Goal: Task Accomplishment & Management: Manage account settings

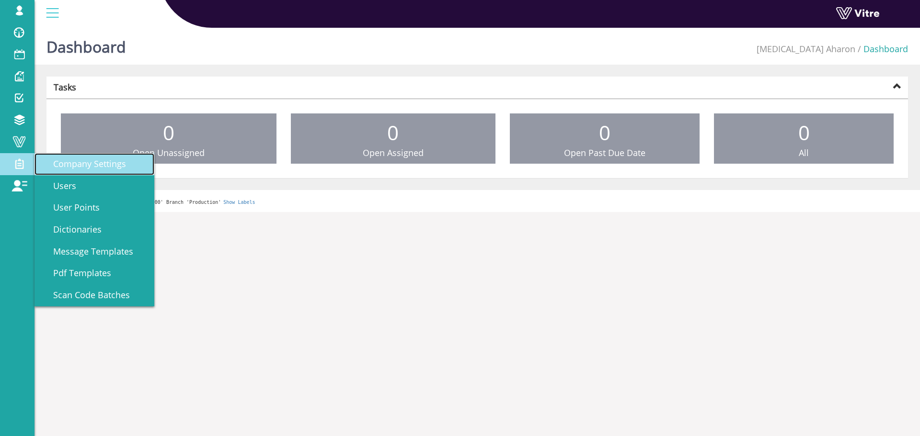
click at [87, 172] on link "Company Settings" at bounding box center [94, 164] width 120 height 22
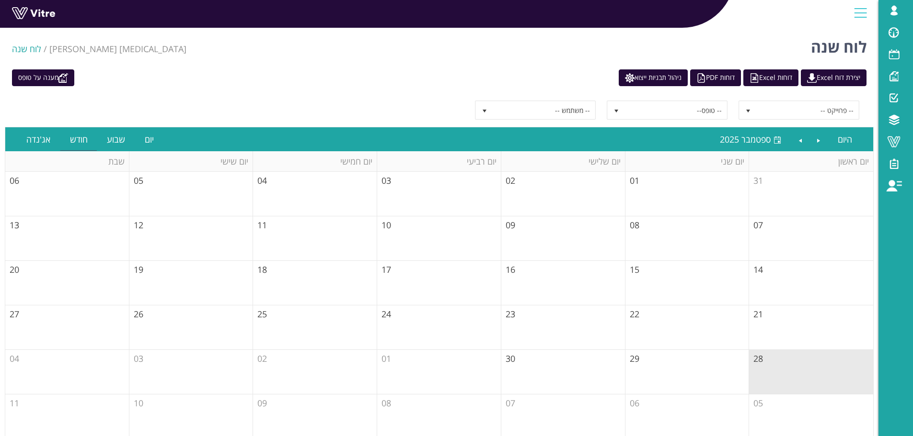
click at [370, 76] on div "מענה על טופס יצירת דוח Excel דוחות Excel דוחות PDF ניהול תבניות ייצוא" at bounding box center [439, 77] width 869 height 17
click at [903, 138] on span at bounding box center [894, 141] width 24 height 11
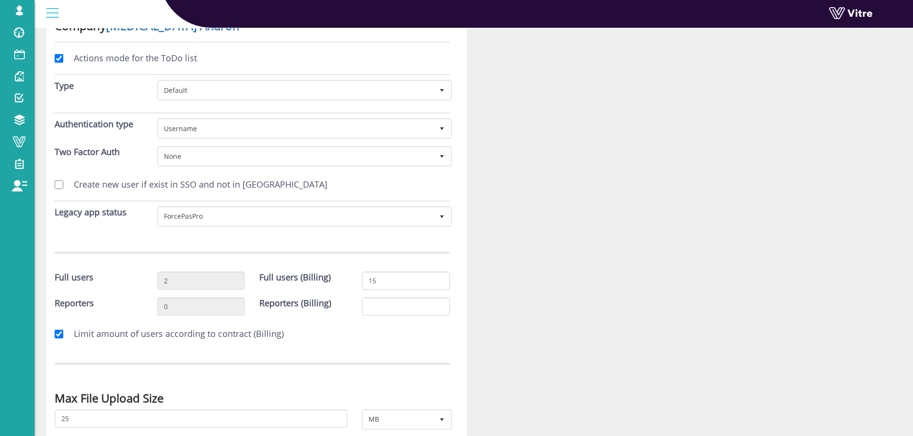
scroll to position [96, 0]
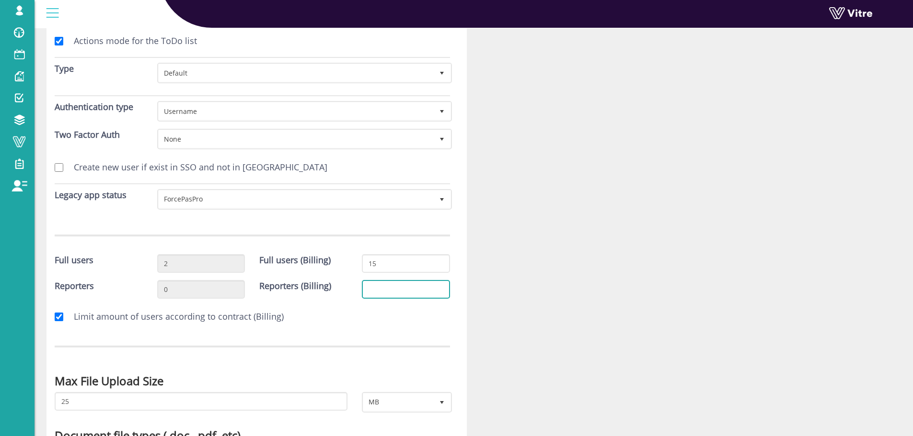
click at [391, 288] on input "Reporters (Billing)" at bounding box center [406, 289] width 88 height 19
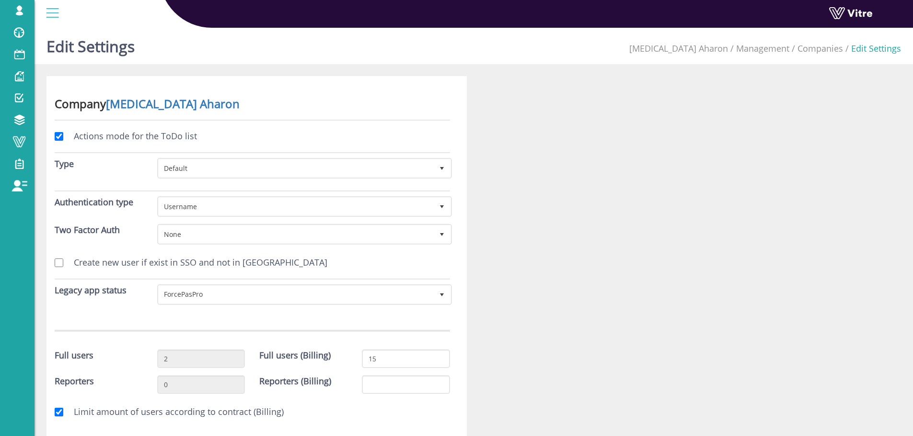
scroll to position [0, 0]
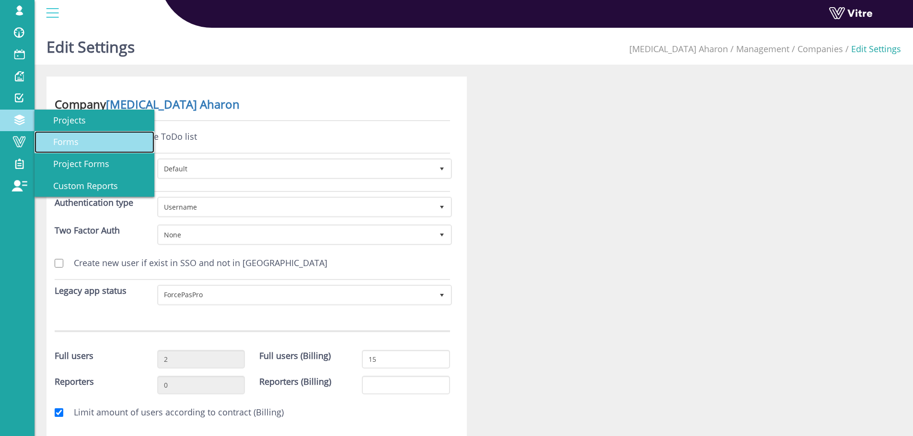
click at [53, 141] on span "Forms" at bounding box center [60, 141] width 37 height 11
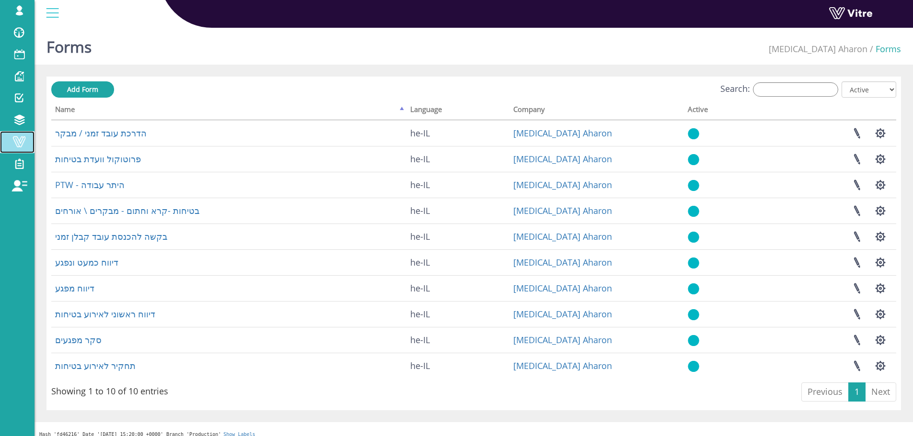
click at [24, 142] on span at bounding box center [19, 141] width 24 height 11
